Goal: Go to known website: Access a specific website the user already knows

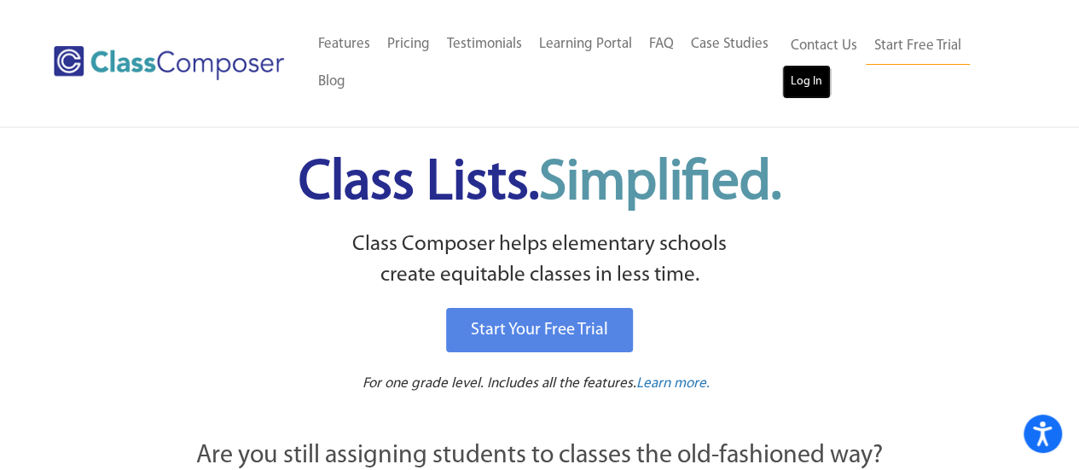
click at [804, 83] on link "Log In" at bounding box center [807, 82] width 49 height 34
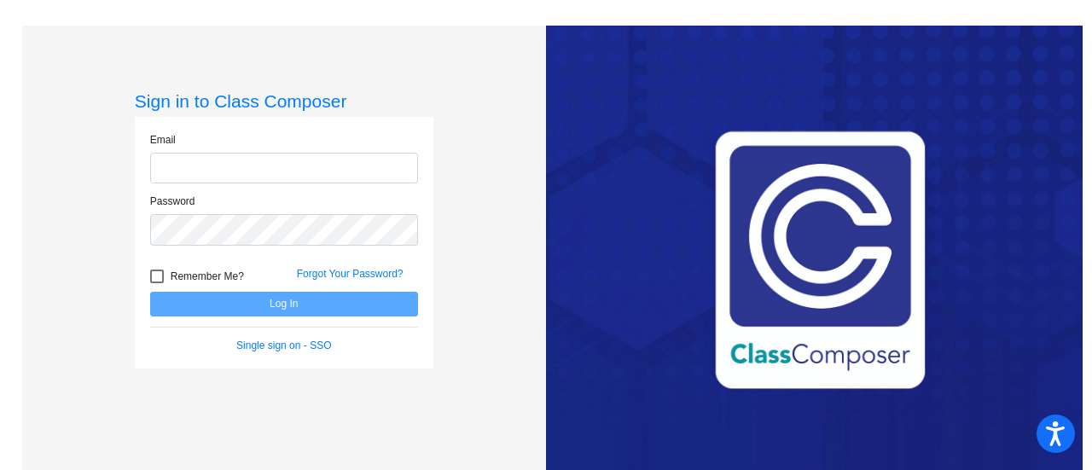
type input "[EMAIL_ADDRESS][DOMAIN_NAME]"
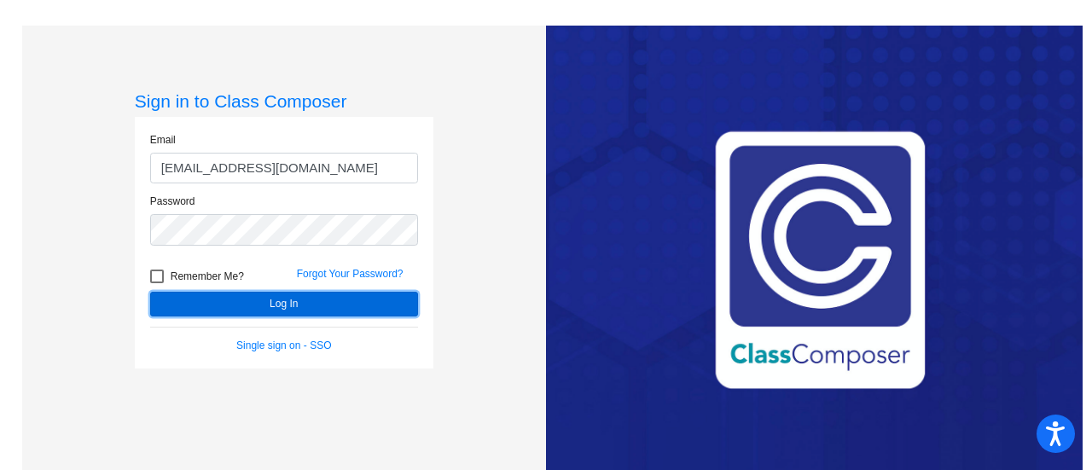
click at [276, 308] on button "Log In" at bounding box center [284, 304] width 268 height 25
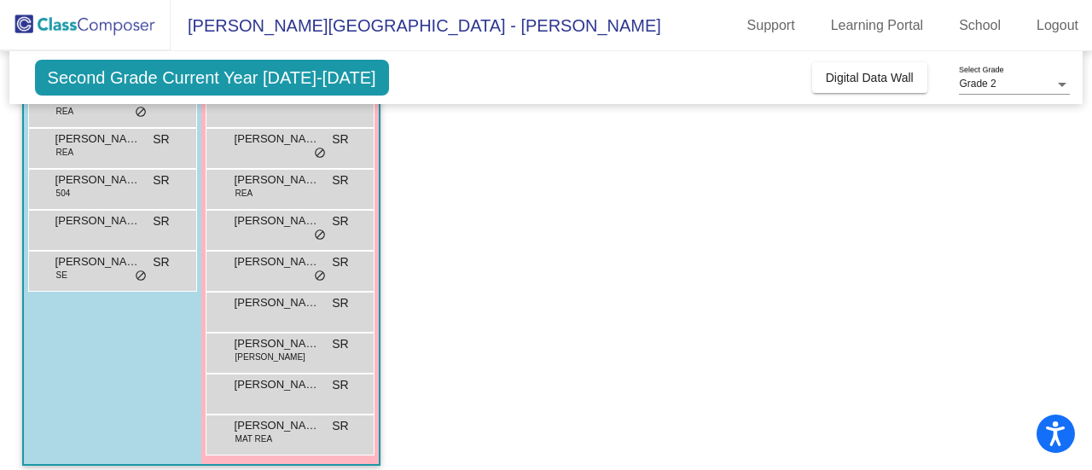
scroll to position [280, 0]
